Goal: Find specific page/section: Locate a particular part of the current website

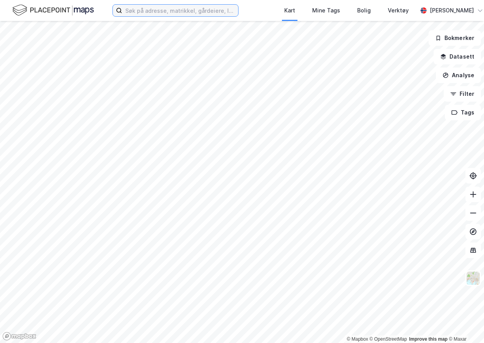
click at [162, 12] on input at bounding box center [180, 11] width 116 height 12
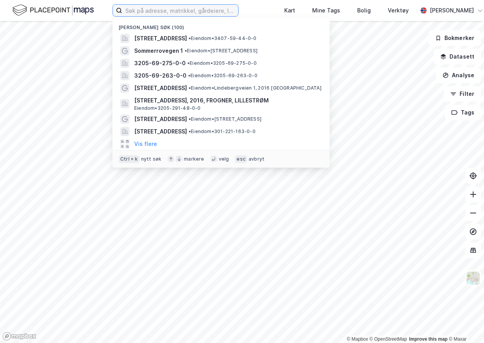
paste input "[STREET_ADDRESS]"
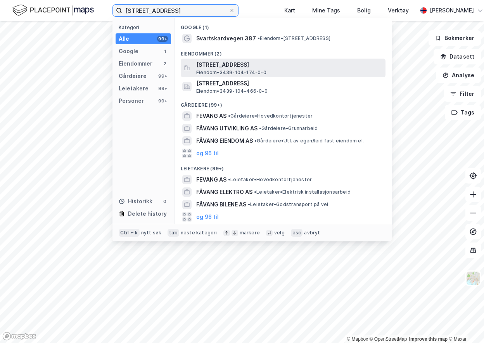
type input "[STREET_ADDRESS]"
click at [213, 65] on span "[STREET_ADDRESS]" at bounding box center [289, 64] width 186 height 9
